Goal: Task Accomplishment & Management: Use online tool/utility

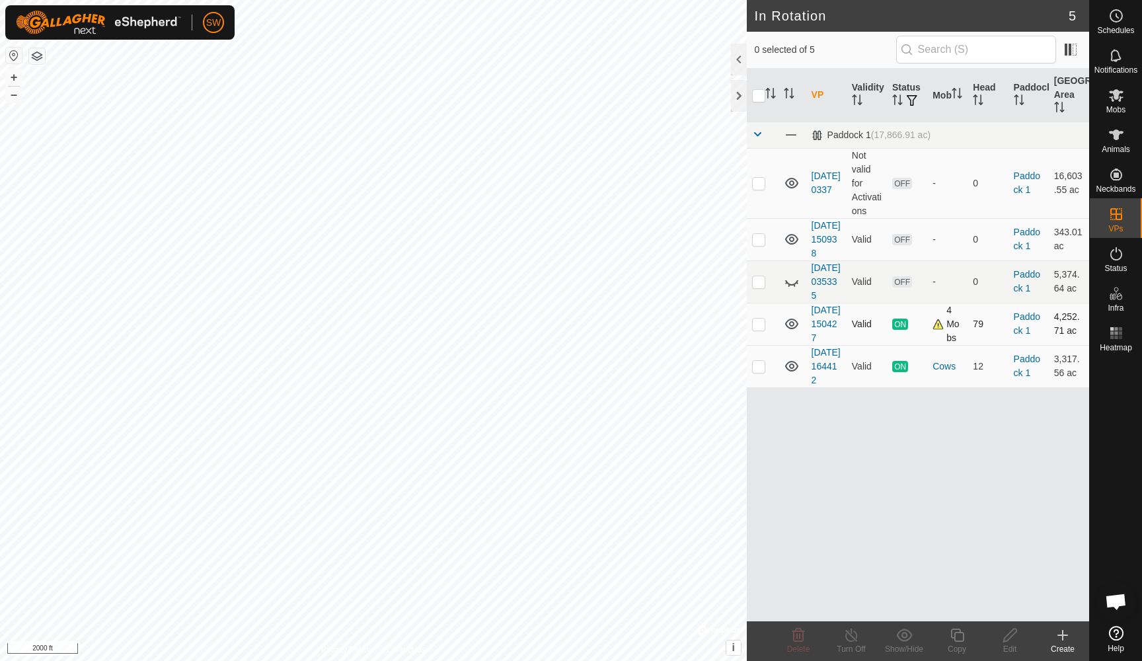
click at [757, 329] on p-checkbox at bounding box center [758, 323] width 13 height 11
checkbox input "true"
click at [853, 644] on div "Turn Off" at bounding box center [850, 649] width 53 height 12
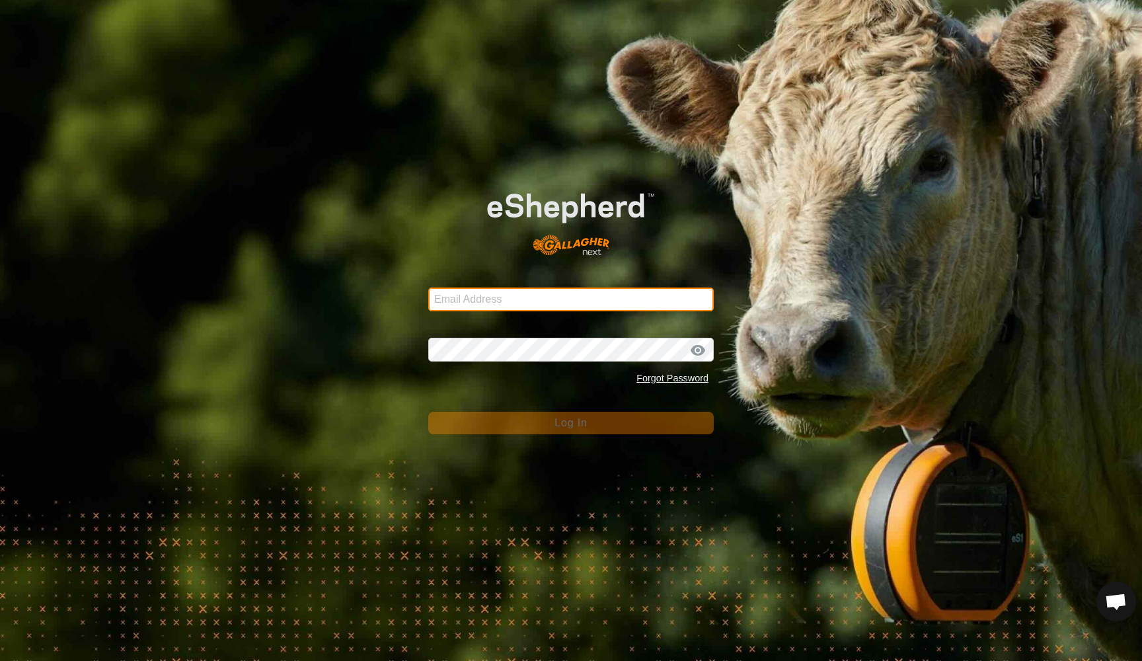
type input "[EMAIL_ADDRESS][DOMAIN_NAME]"
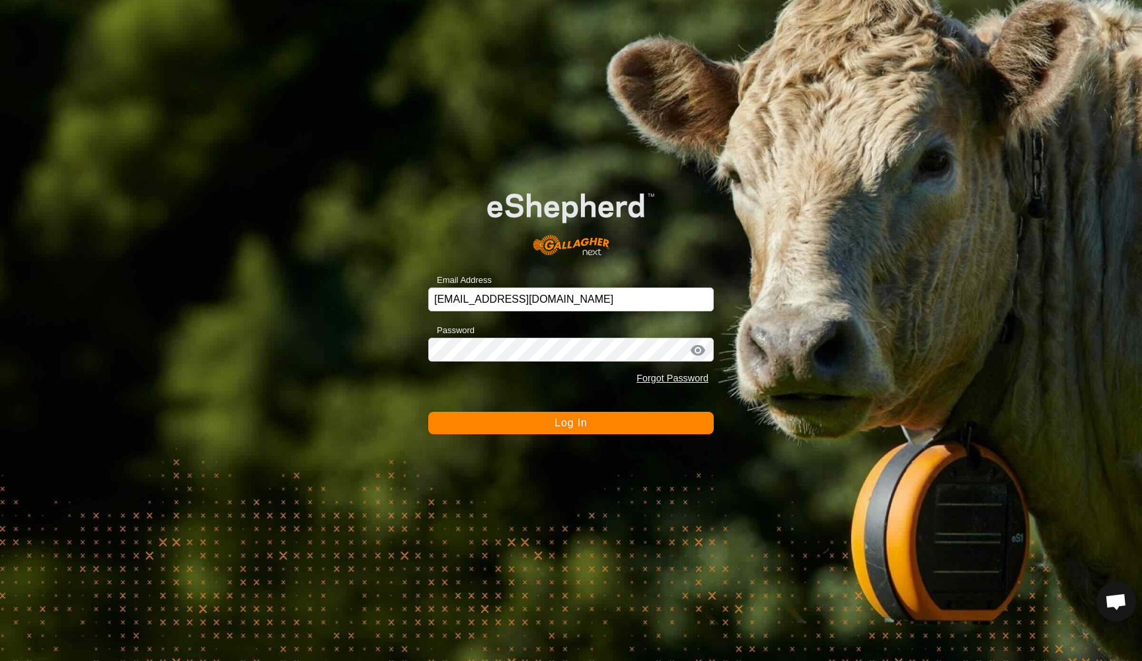
click at [567, 428] on span "Log In" at bounding box center [570, 422] width 32 height 11
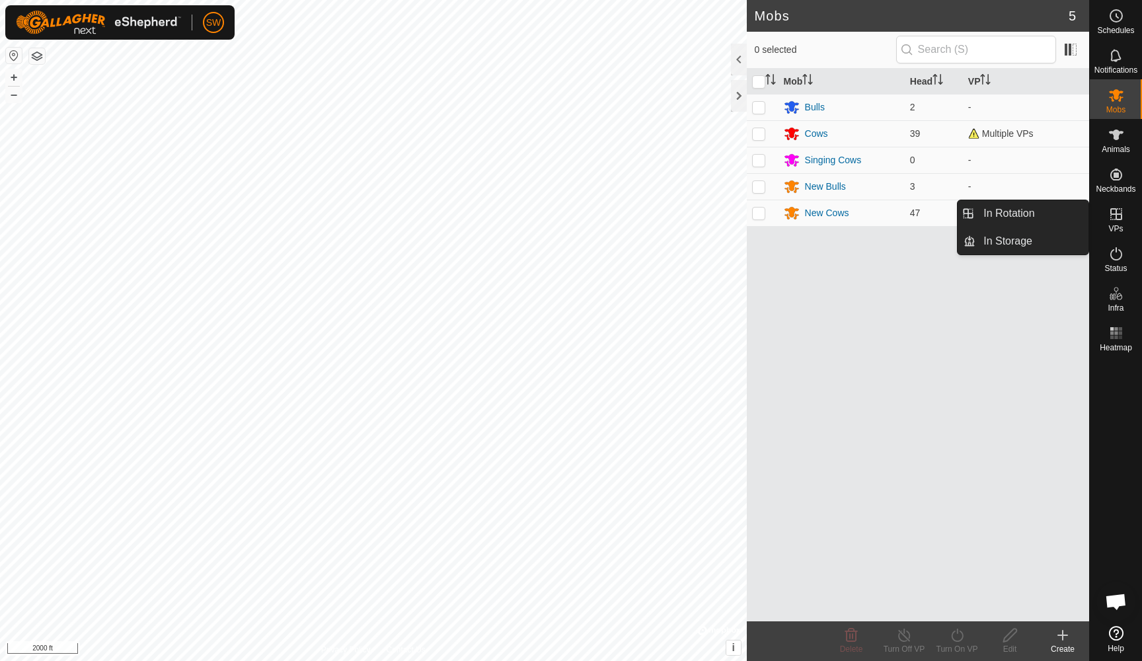
click at [1116, 219] on icon at bounding box center [1116, 214] width 12 height 12
click at [1024, 215] on link "In Rotation" at bounding box center [1031, 213] width 113 height 26
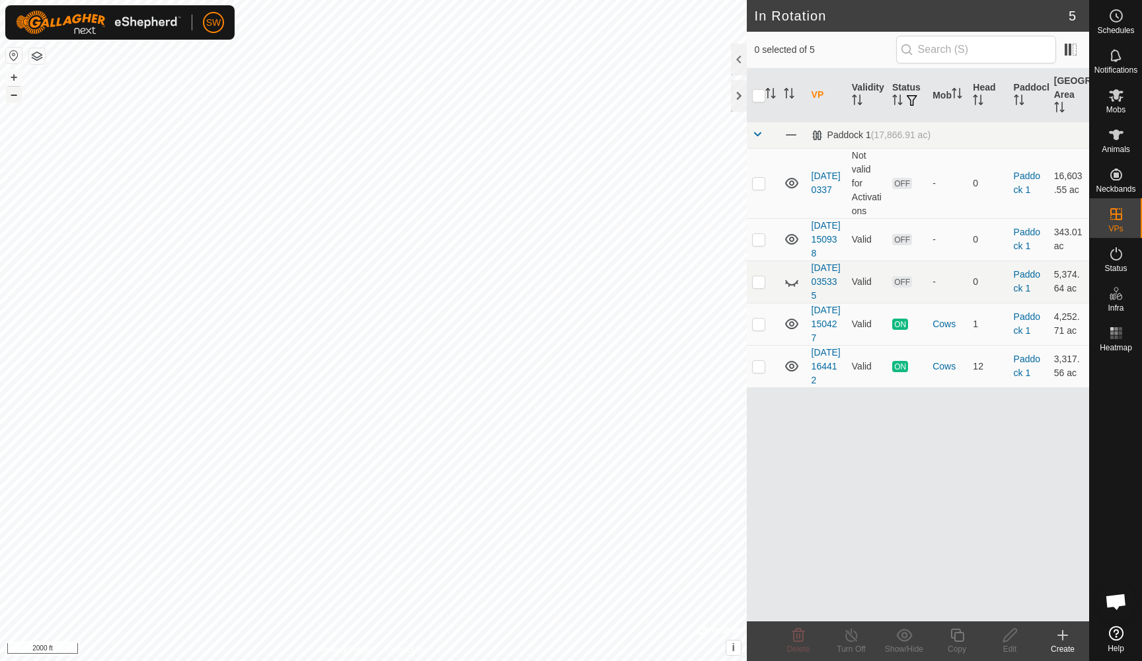
click at [9, 94] on button "–" at bounding box center [14, 95] width 16 height 16
click at [13, 76] on button "+" at bounding box center [14, 77] width 16 height 16
click at [1120, 631] on icon at bounding box center [1116, 633] width 15 height 15
click at [43, 57] on button "button" at bounding box center [37, 56] width 16 height 16
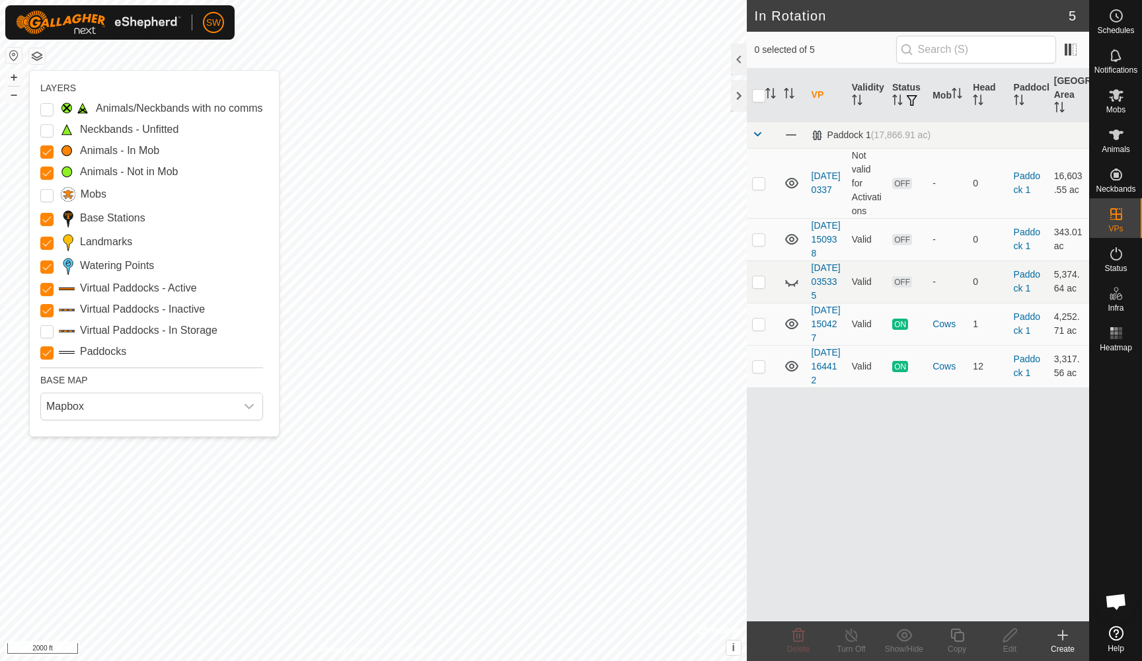
click at [43, 57] on button "button" at bounding box center [37, 56] width 16 height 16
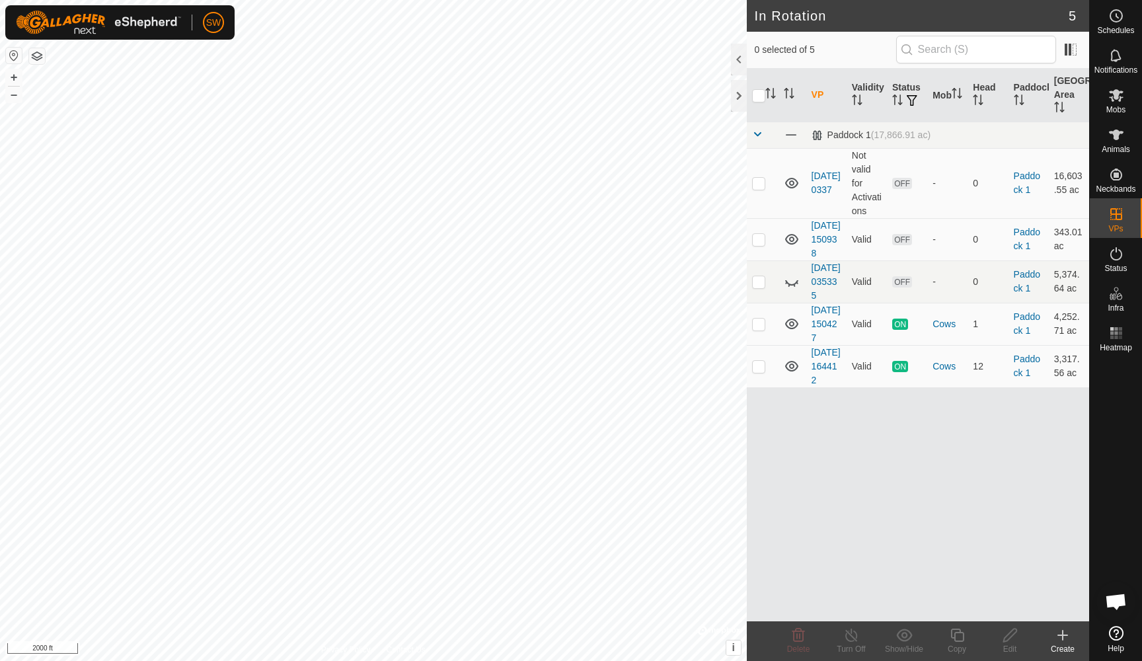
click at [1120, 599] on span "Open chat" at bounding box center [1116, 602] width 22 height 18
